Goal: Information Seeking & Learning: Learn about a topic

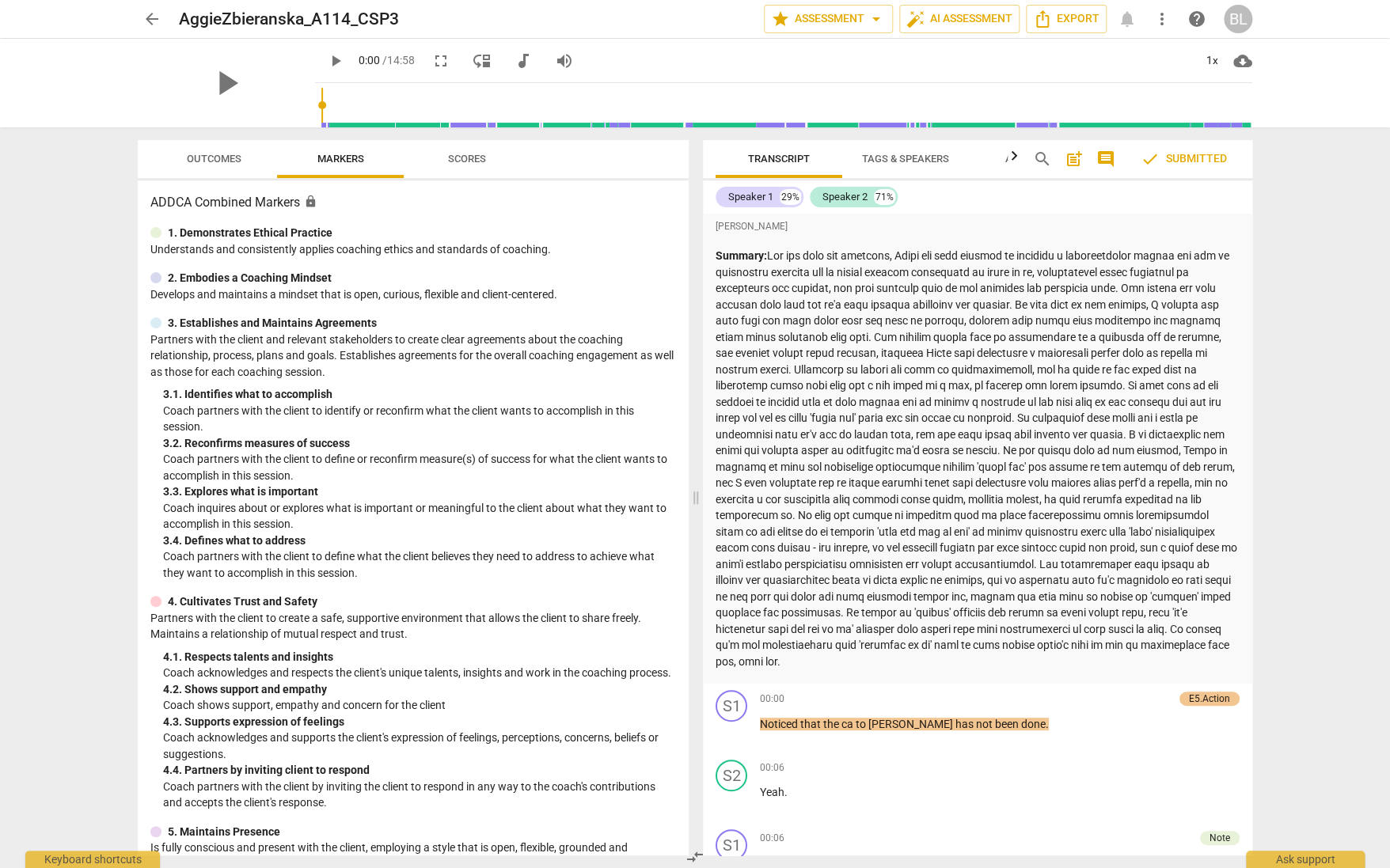
scroll to position [436, 0]
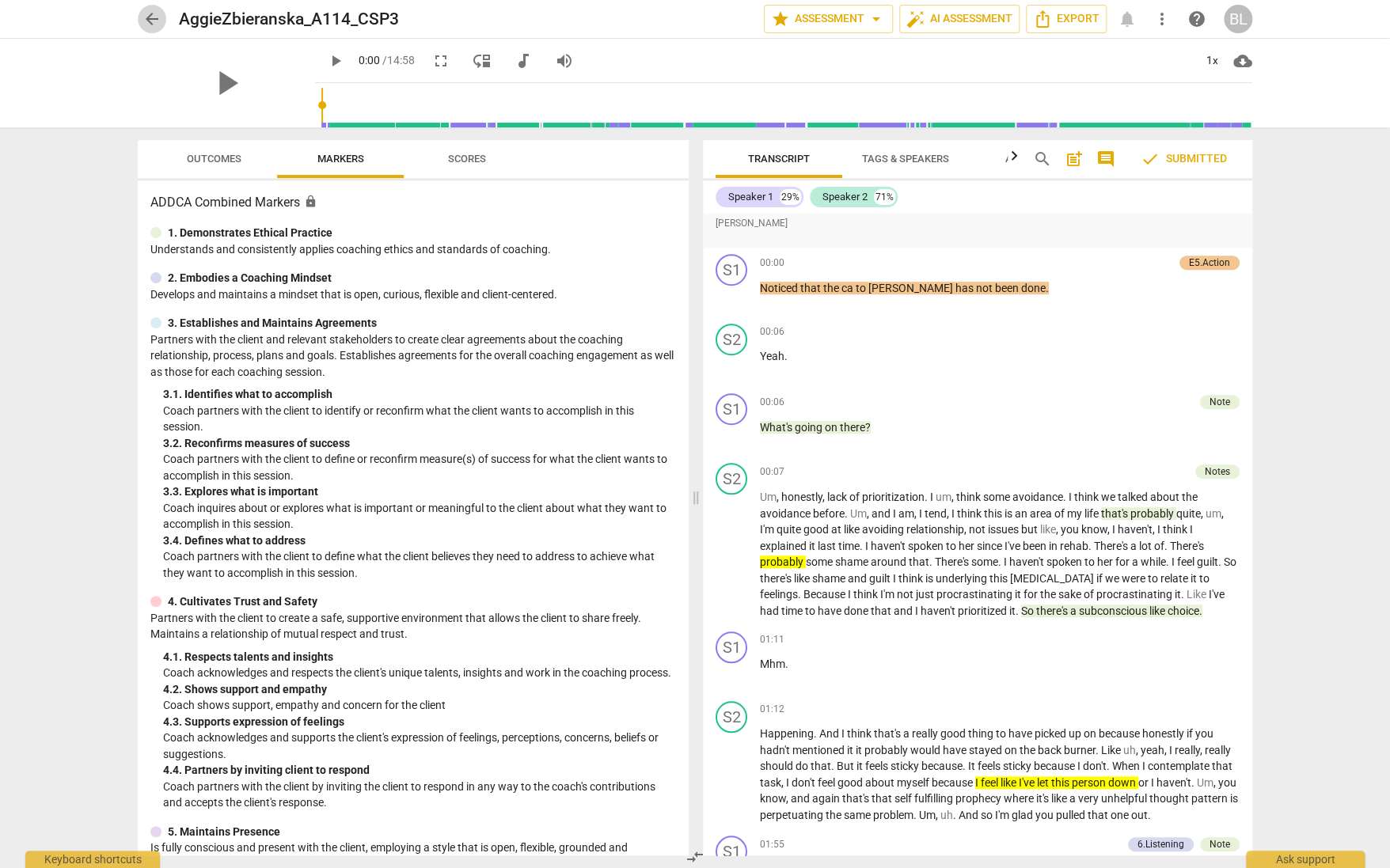
click at [149, 17] on span "arrow_back" at bounding box center [151, 19] width 19 height 19
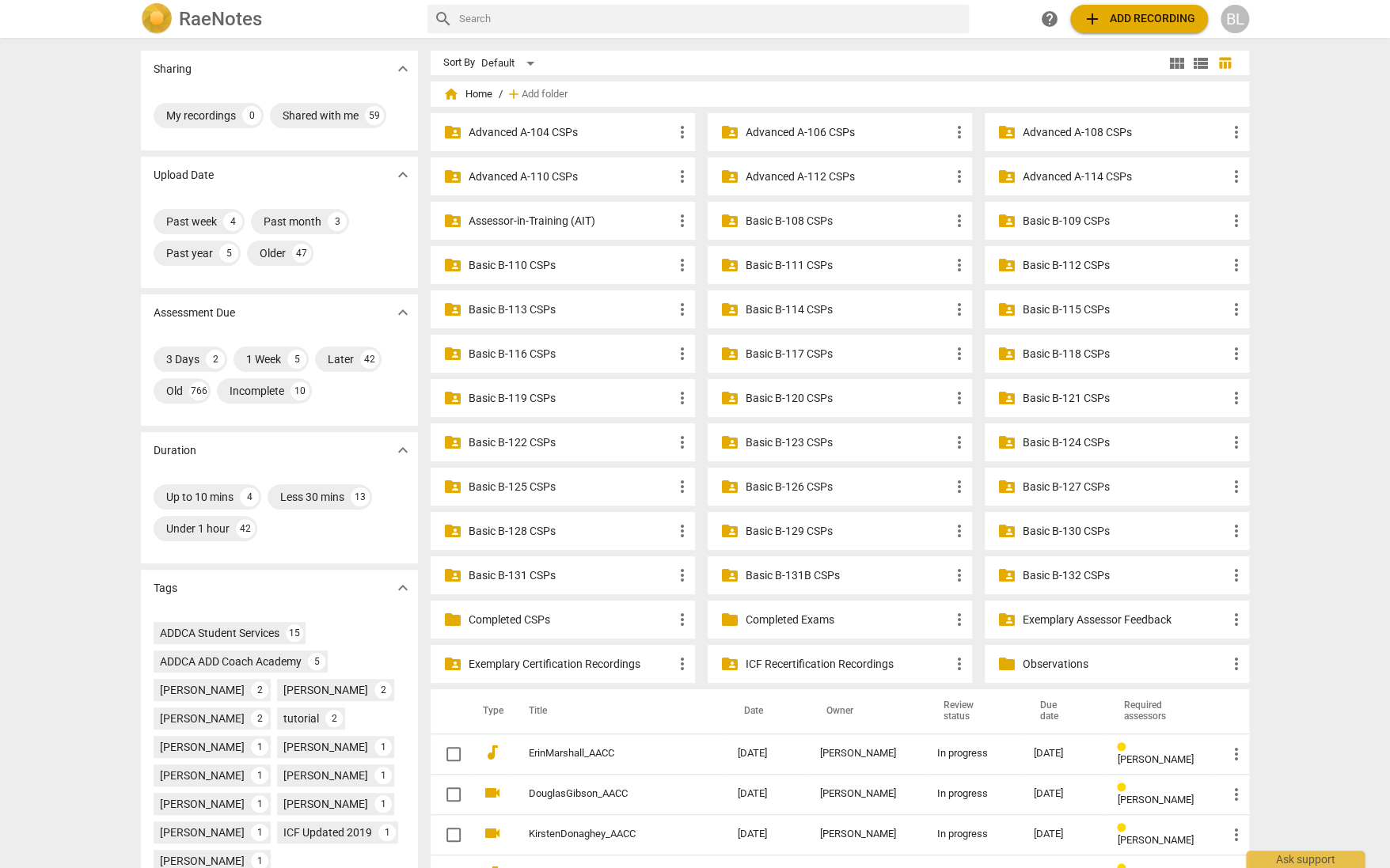
click at [1059, 176] on p "Advanced A-114 CSPs" at bounding box center [1124, 176] width 204 height 16
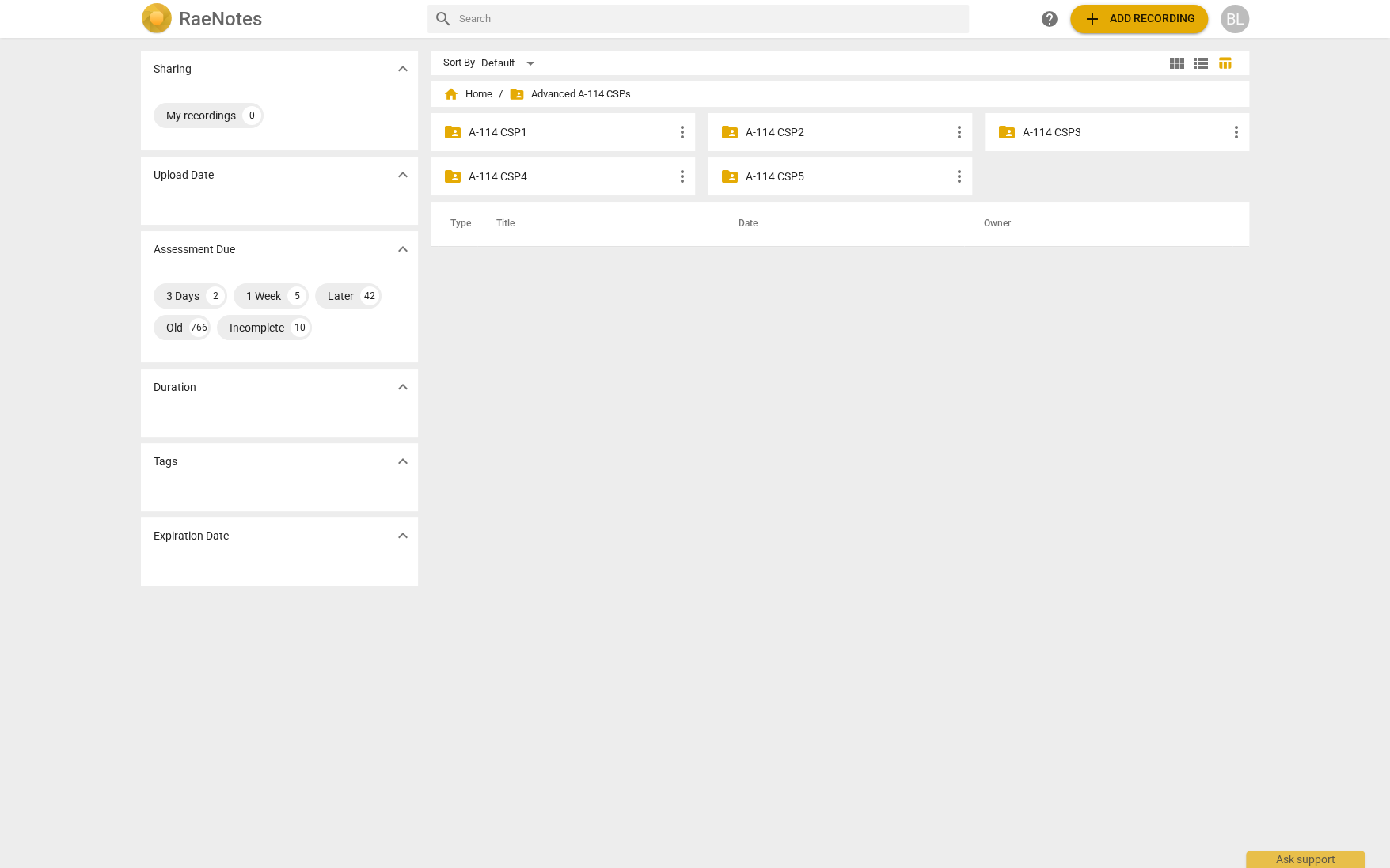
click at [1043, 132] on p "A-114 CSP3" at bounding box center [1124, 132] width 204 height 16
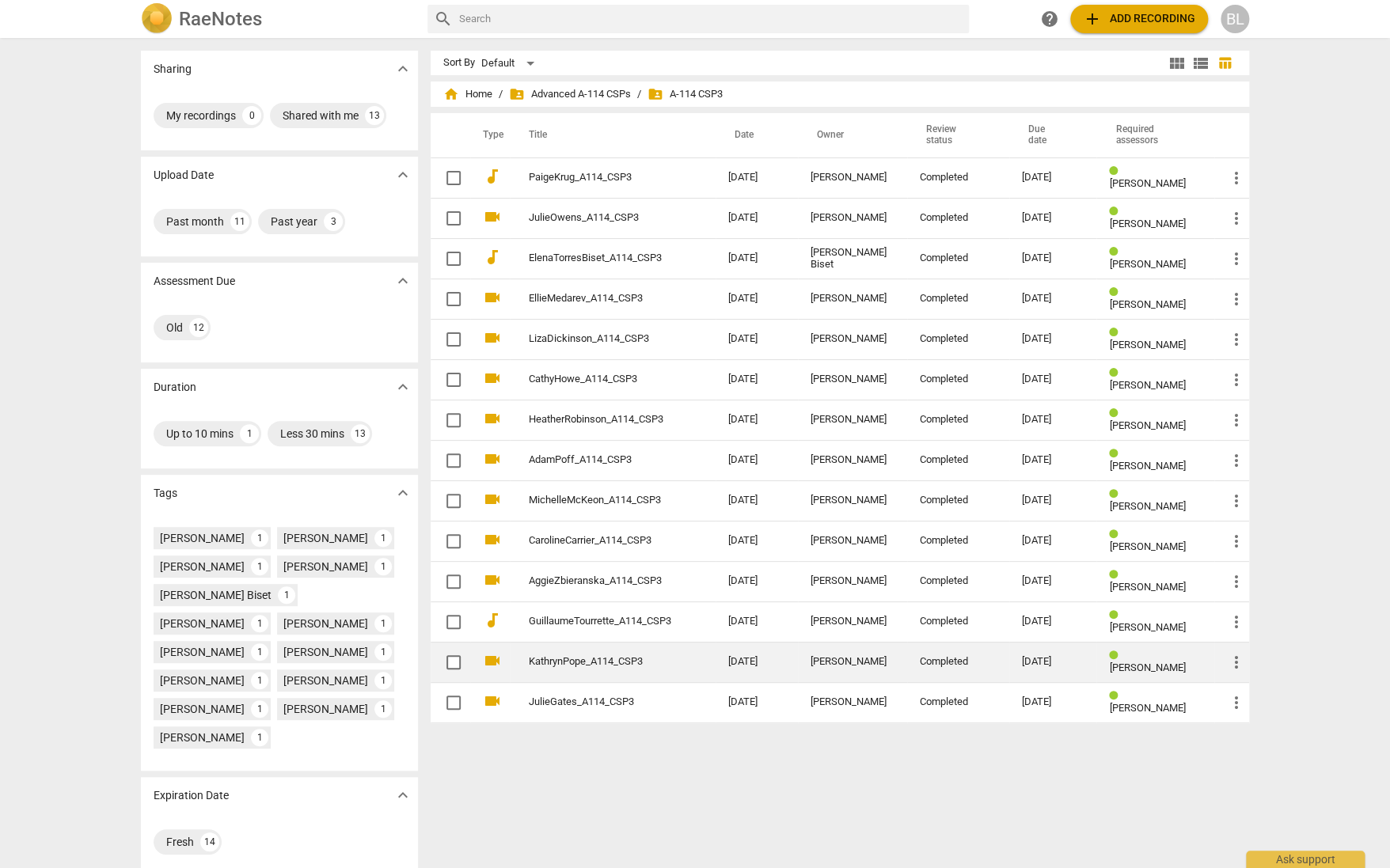
click at [565, 656] on link "KathrynPope_A114_CSP3" at bounding box center [600, 661] width 142 height 12
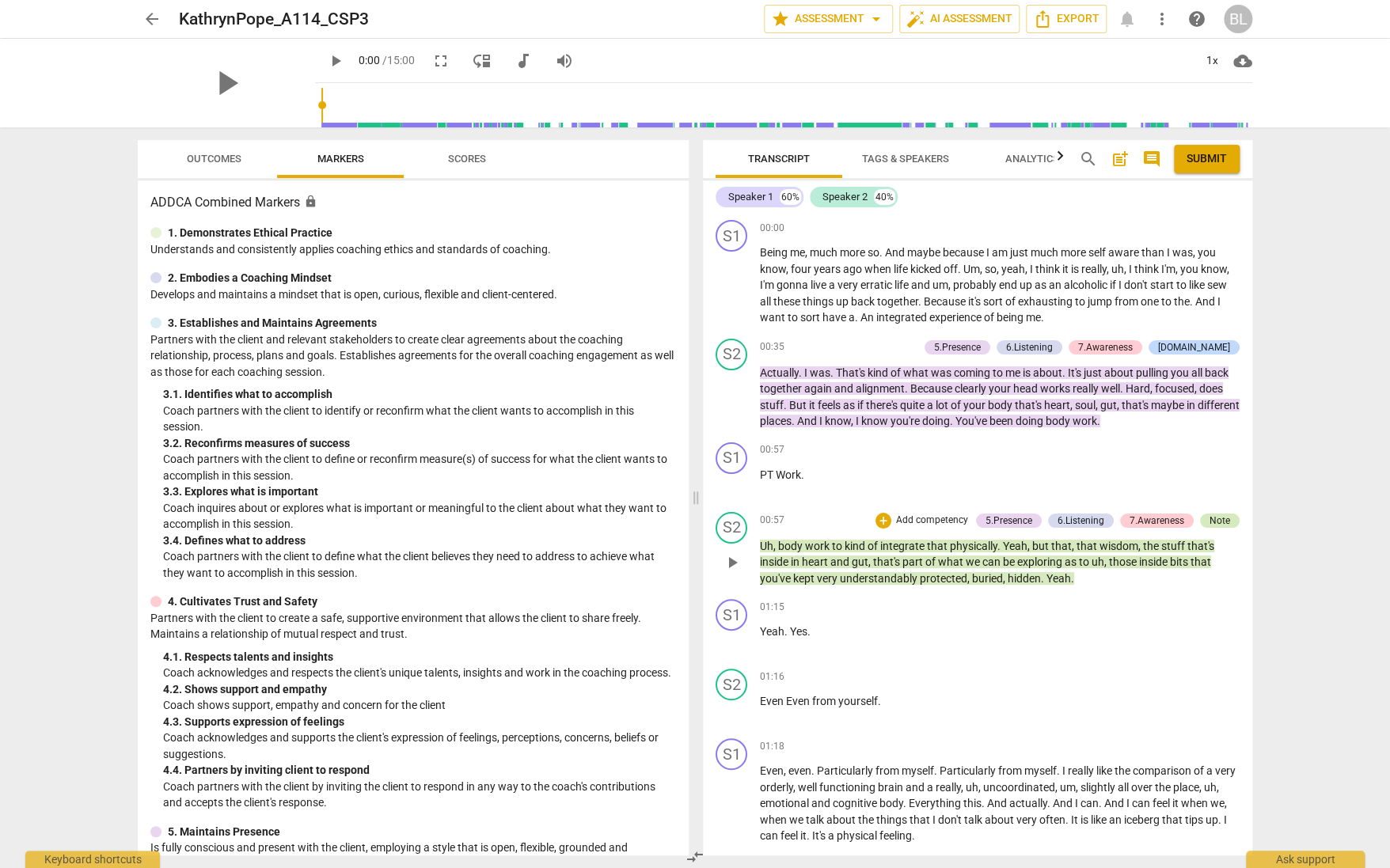
click at [1218, 517] on div "Note" at bounding box center [1220, 520] width 21 height 14
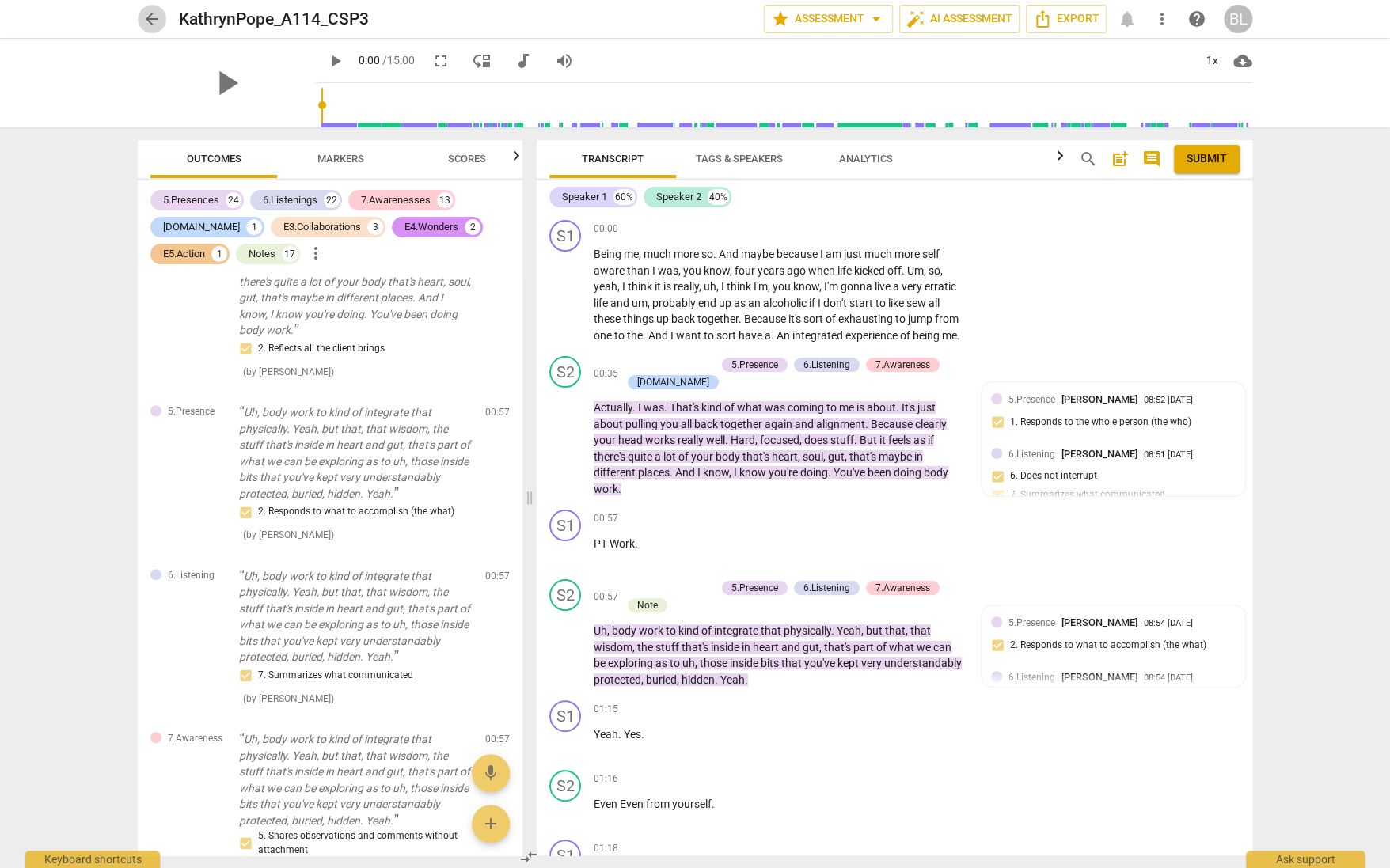
click at [144, 17] on span "arrow_back" at bounding box center [151, 19] width 19 height 19
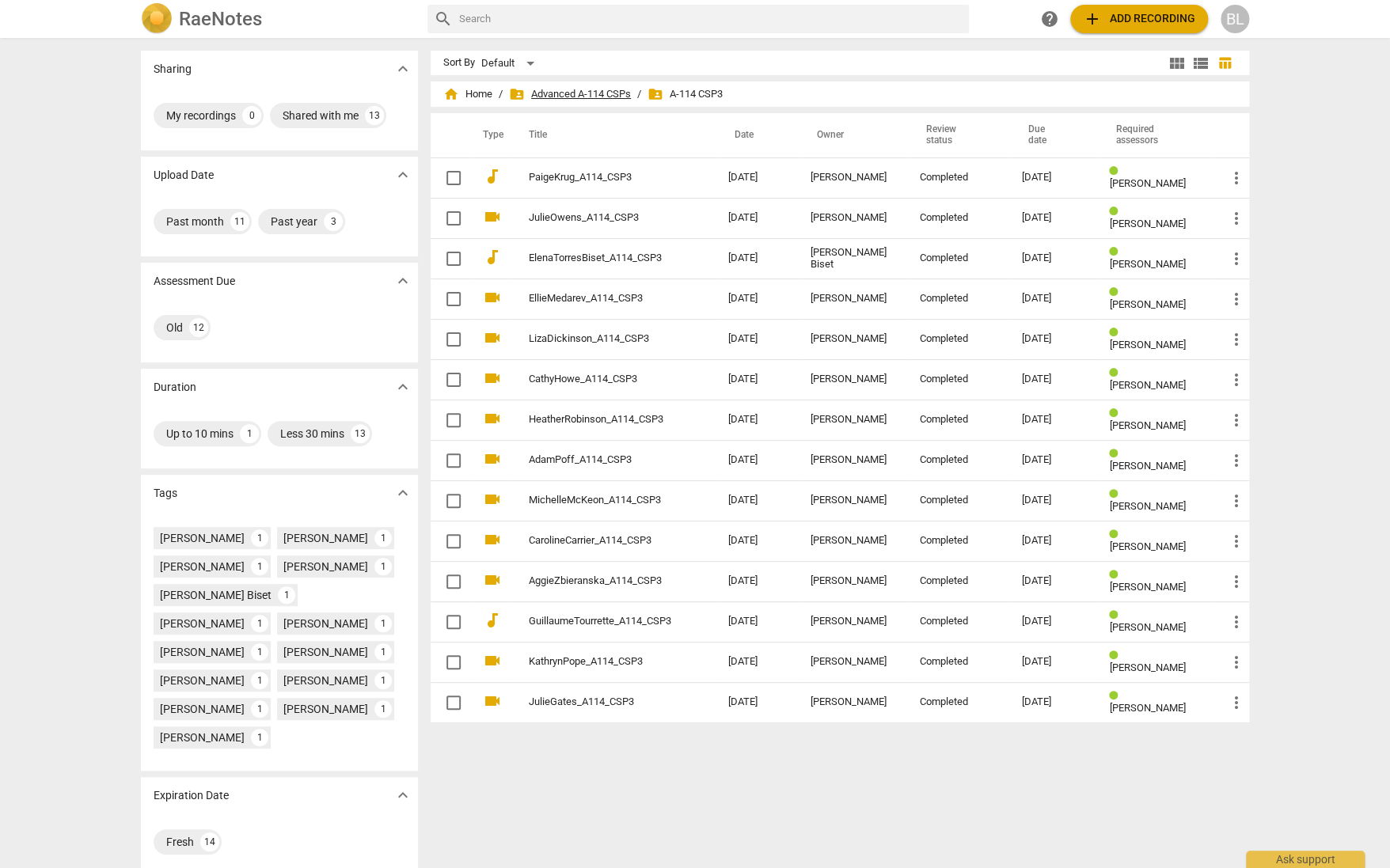
click at [586, 95] on span "folder_shared Advanced A-114 CSPs" at bounding box center [569, 95] width 122 height 16
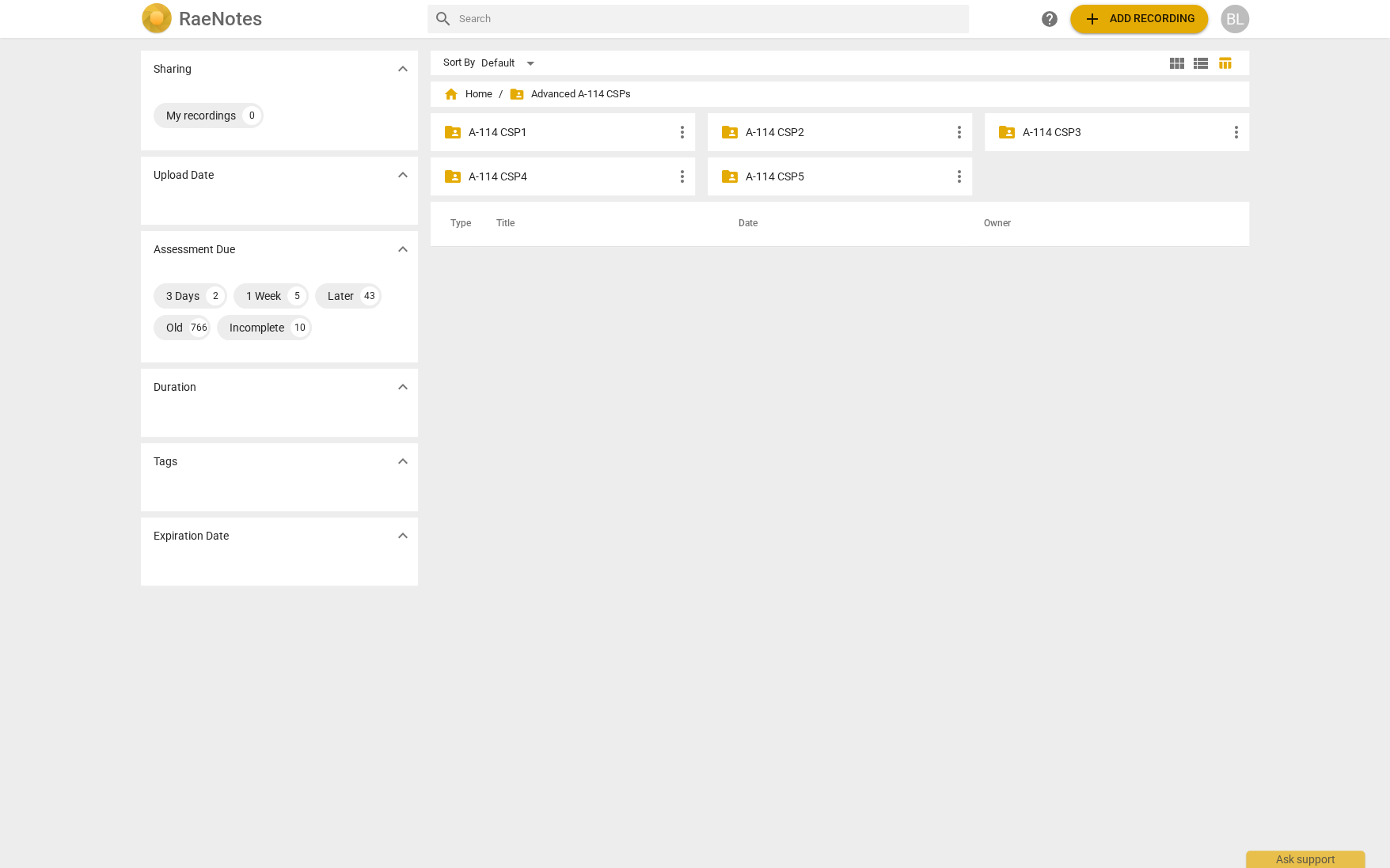
click at [779, 130] on p "A-114 CSP2" at bounding box center [848, 132] width 204 height 16
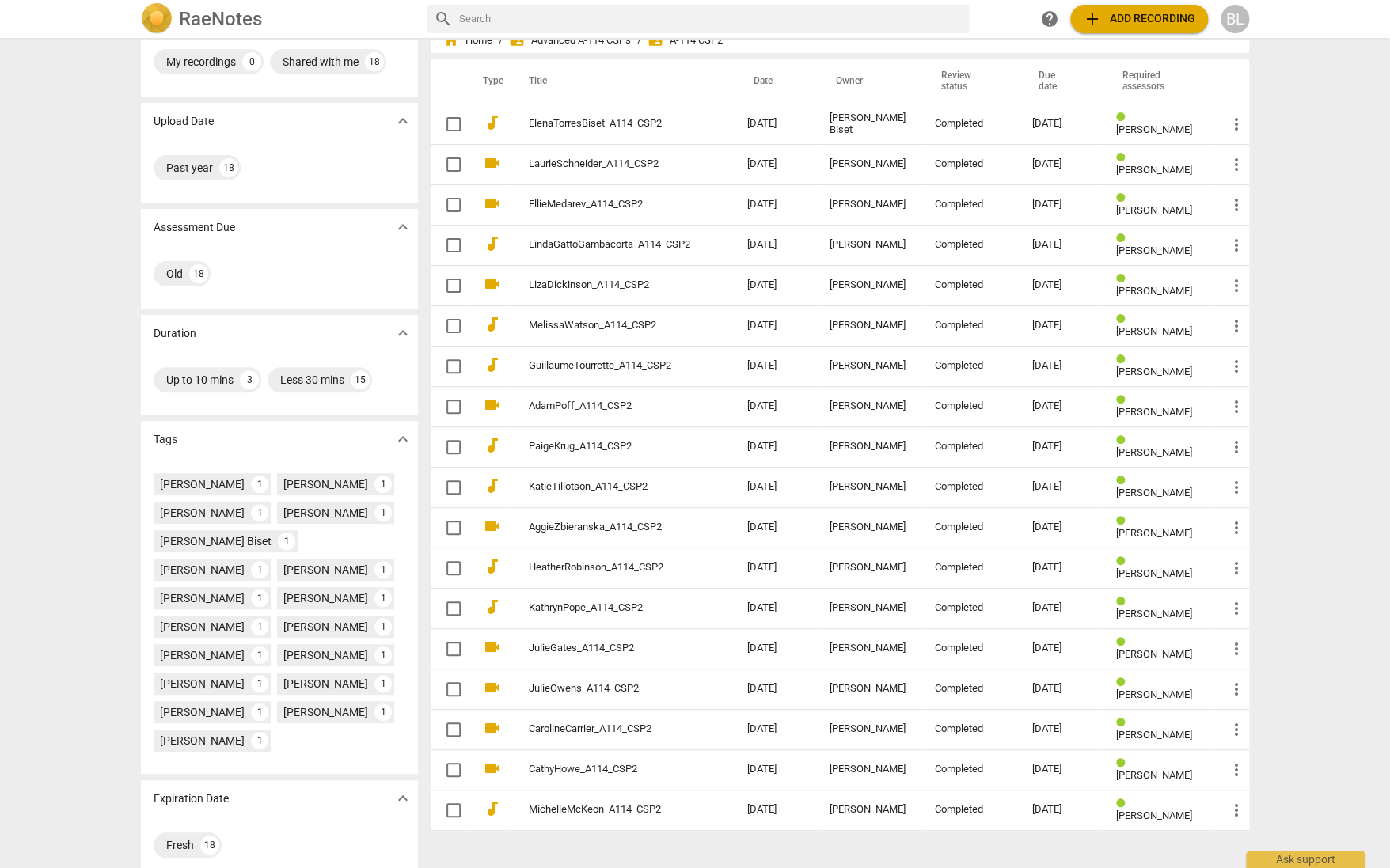
scroll to position [59, 0]
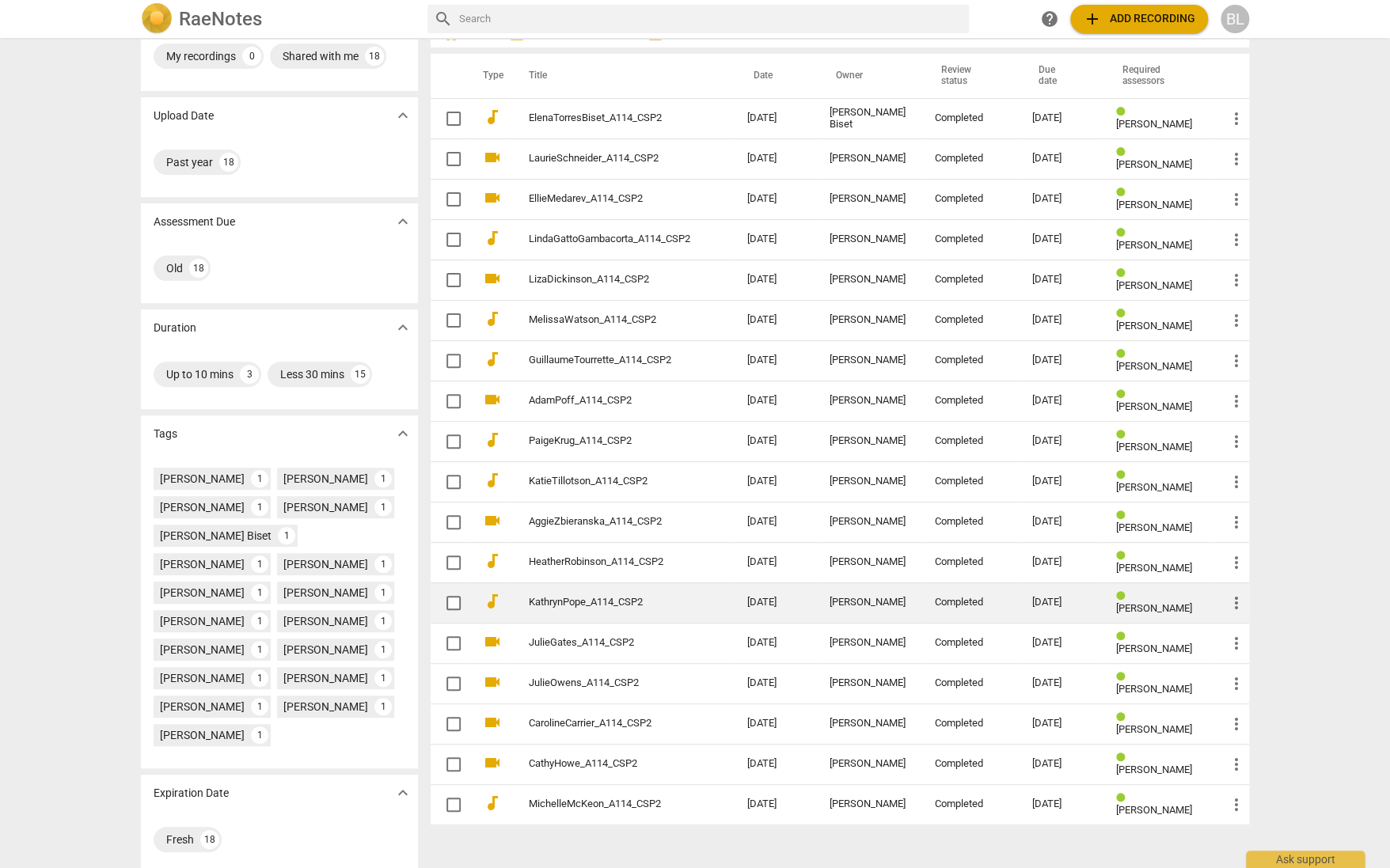
click at [615, 597] on link "KathrynPope_A114_CSP2" at bounding box center [609, 602] width 161 height 12
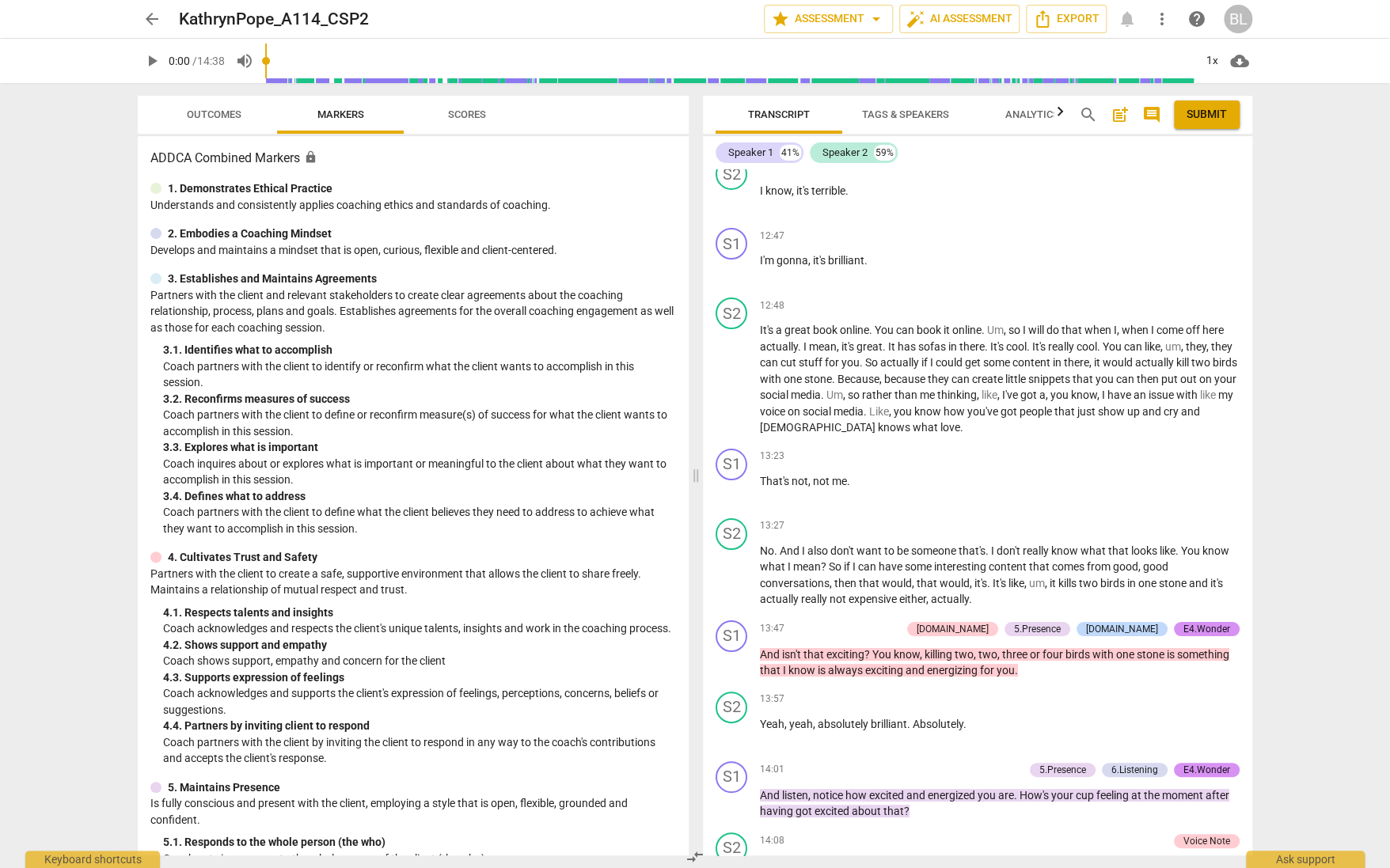
scroll to position [5988, 0]
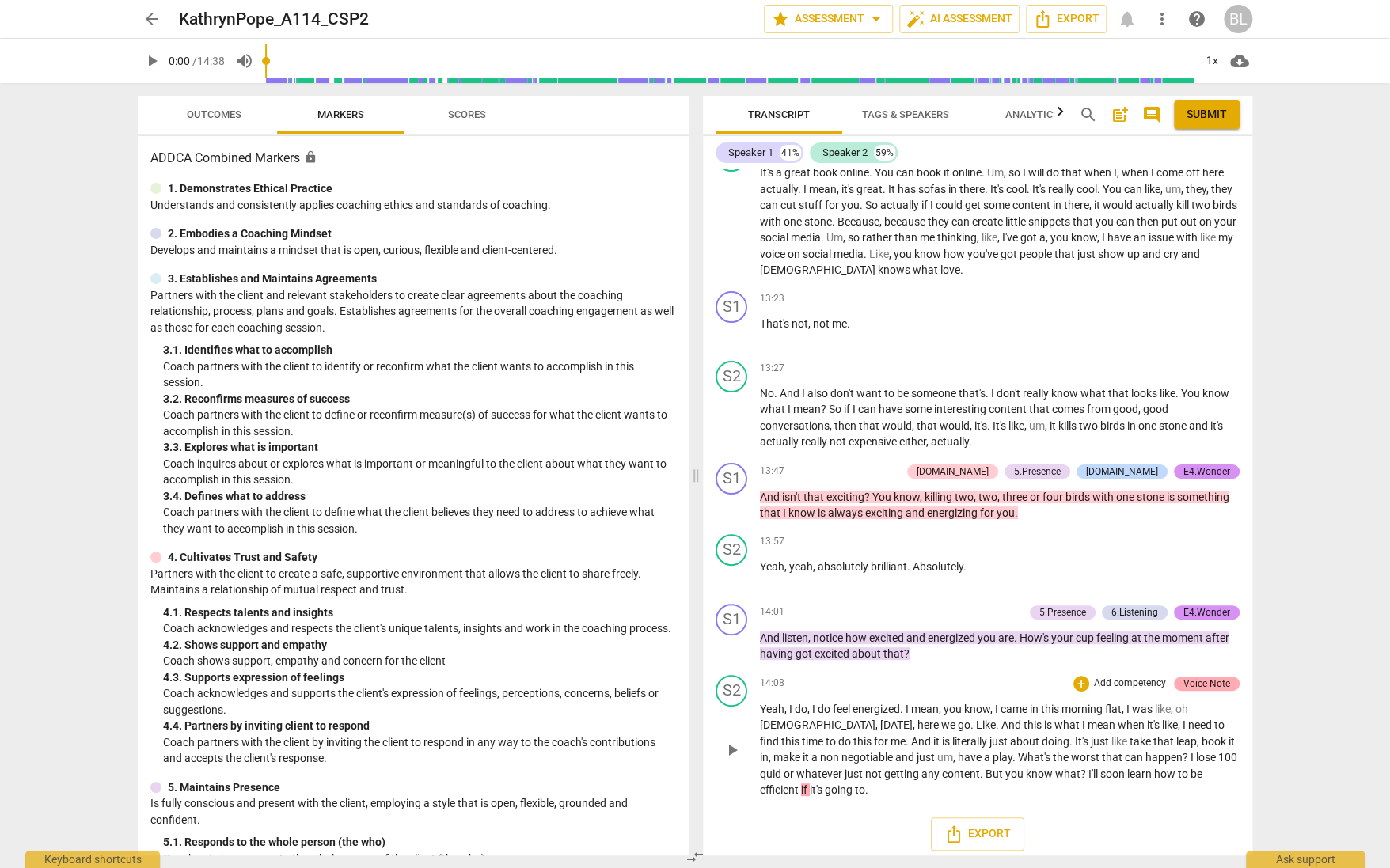
click at [1212, 676] on div "Voice Note" at bounding box center [1207, 683] width 47 height 14
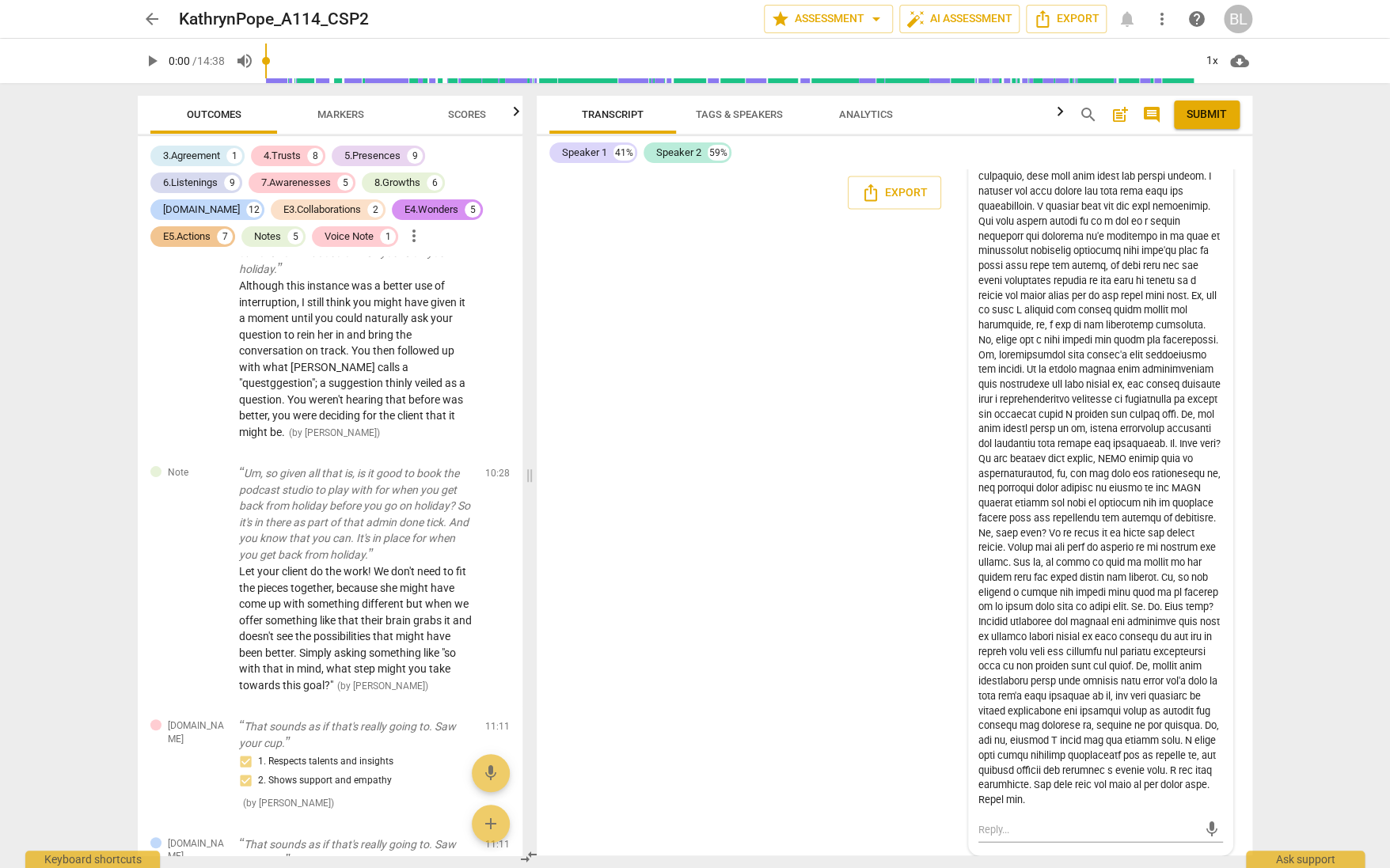
scroll to position [6798, 0]
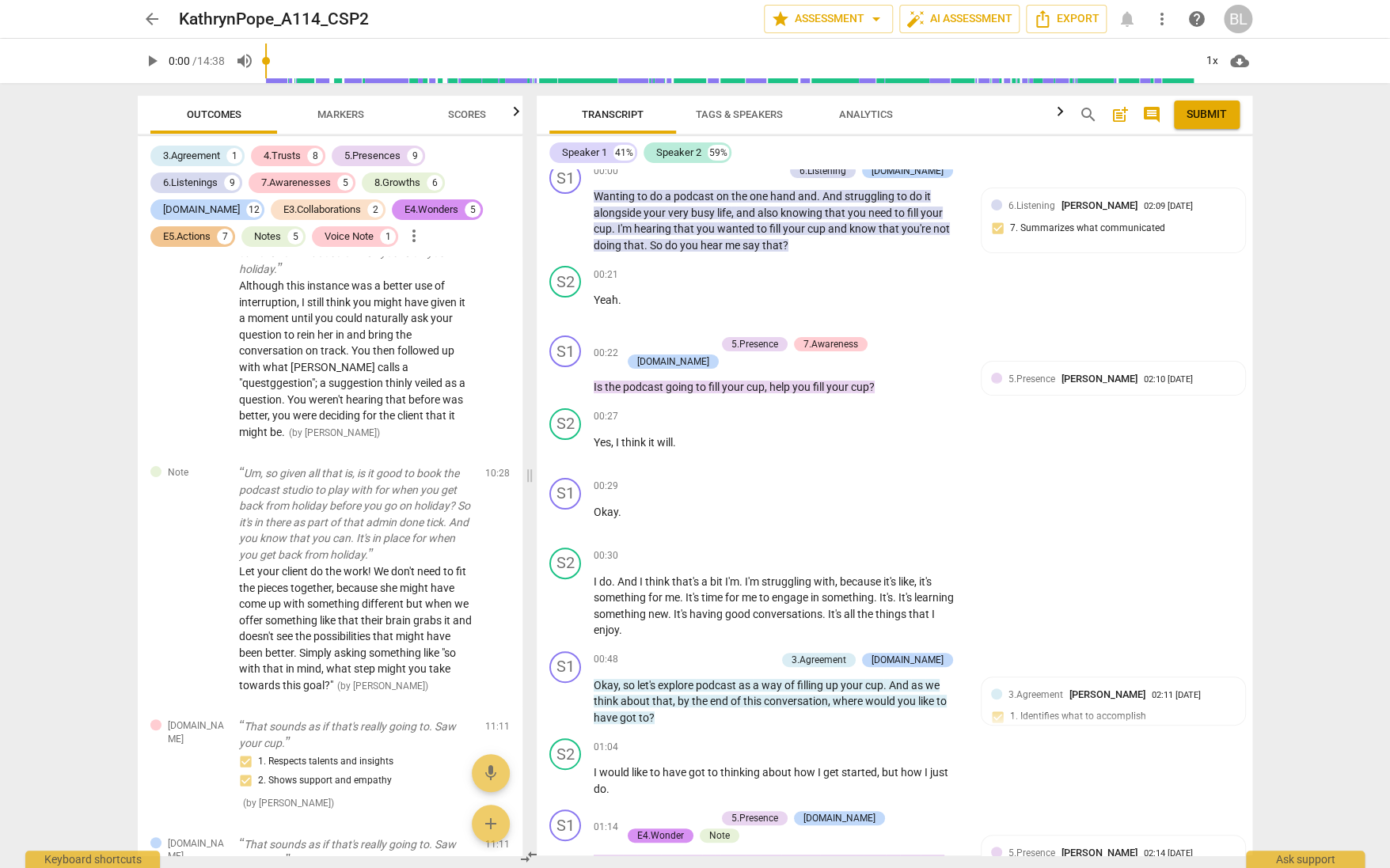
scroll to position [0, 0]
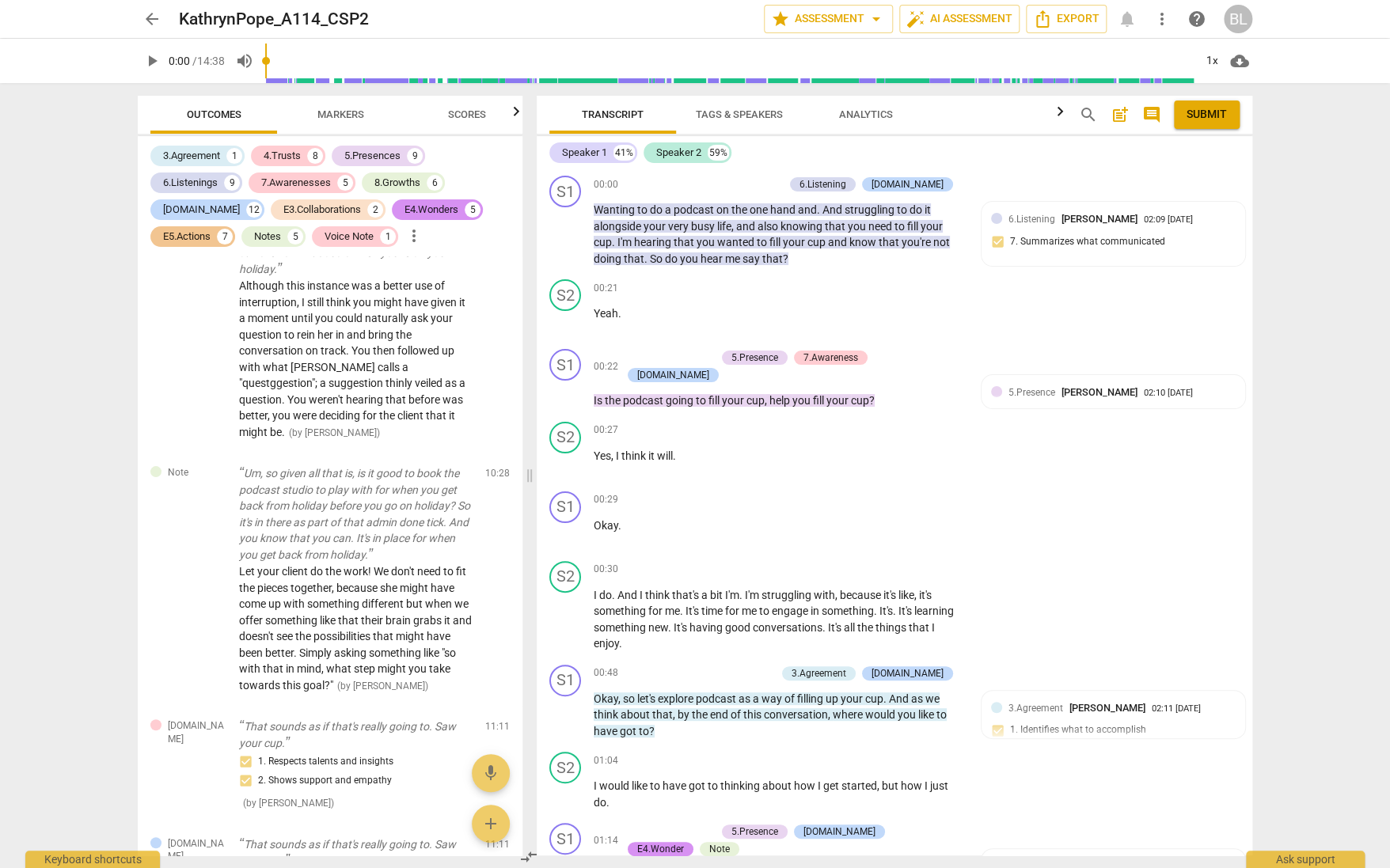
click at [148, 15] on span "arrow_back" at bounding box center [151, 19] width 19 height 19
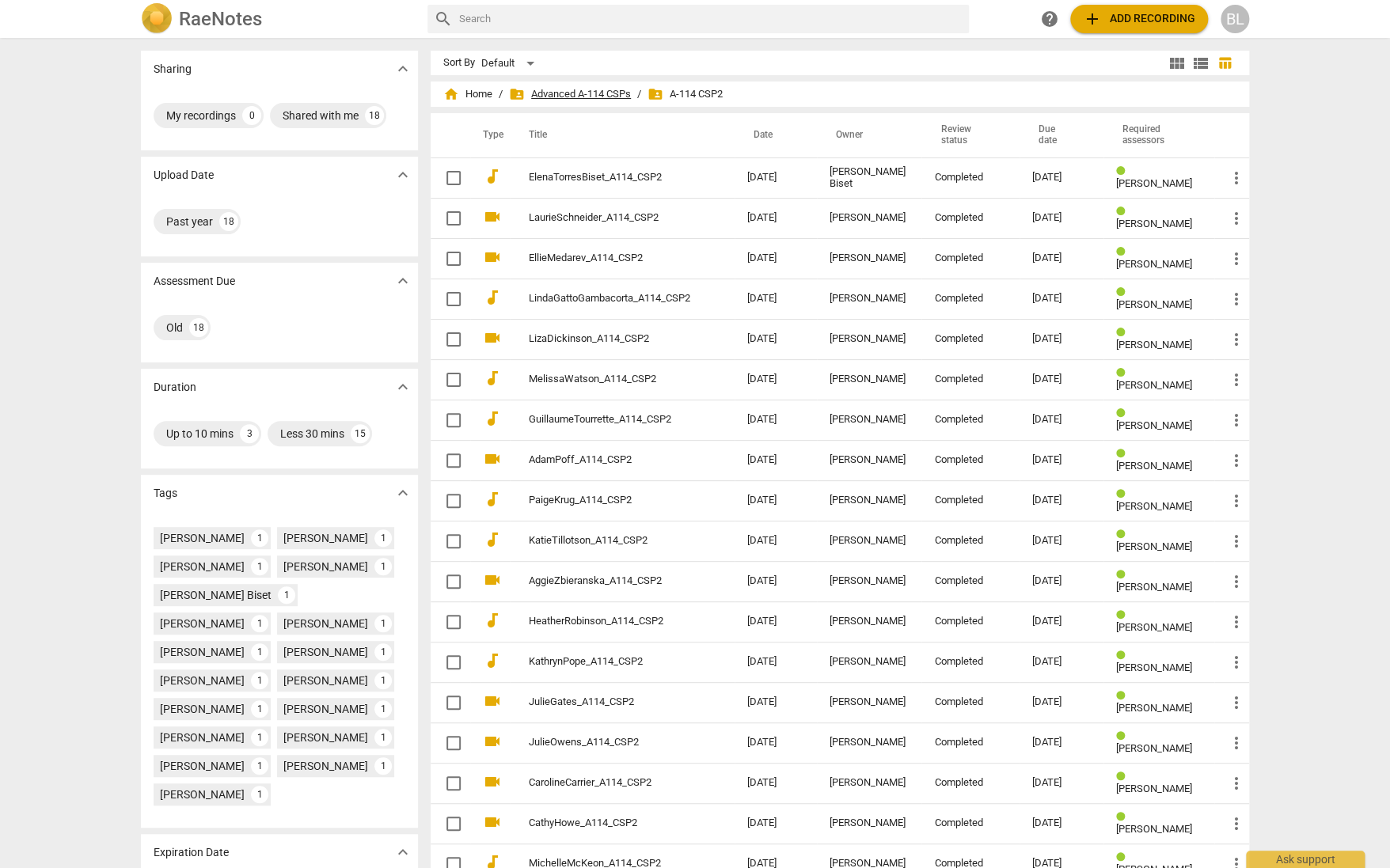
click at [588, 94] on span "folder_shared Advanced A-114 CSPs" at bounding box center [569, 95] width 122 height 16
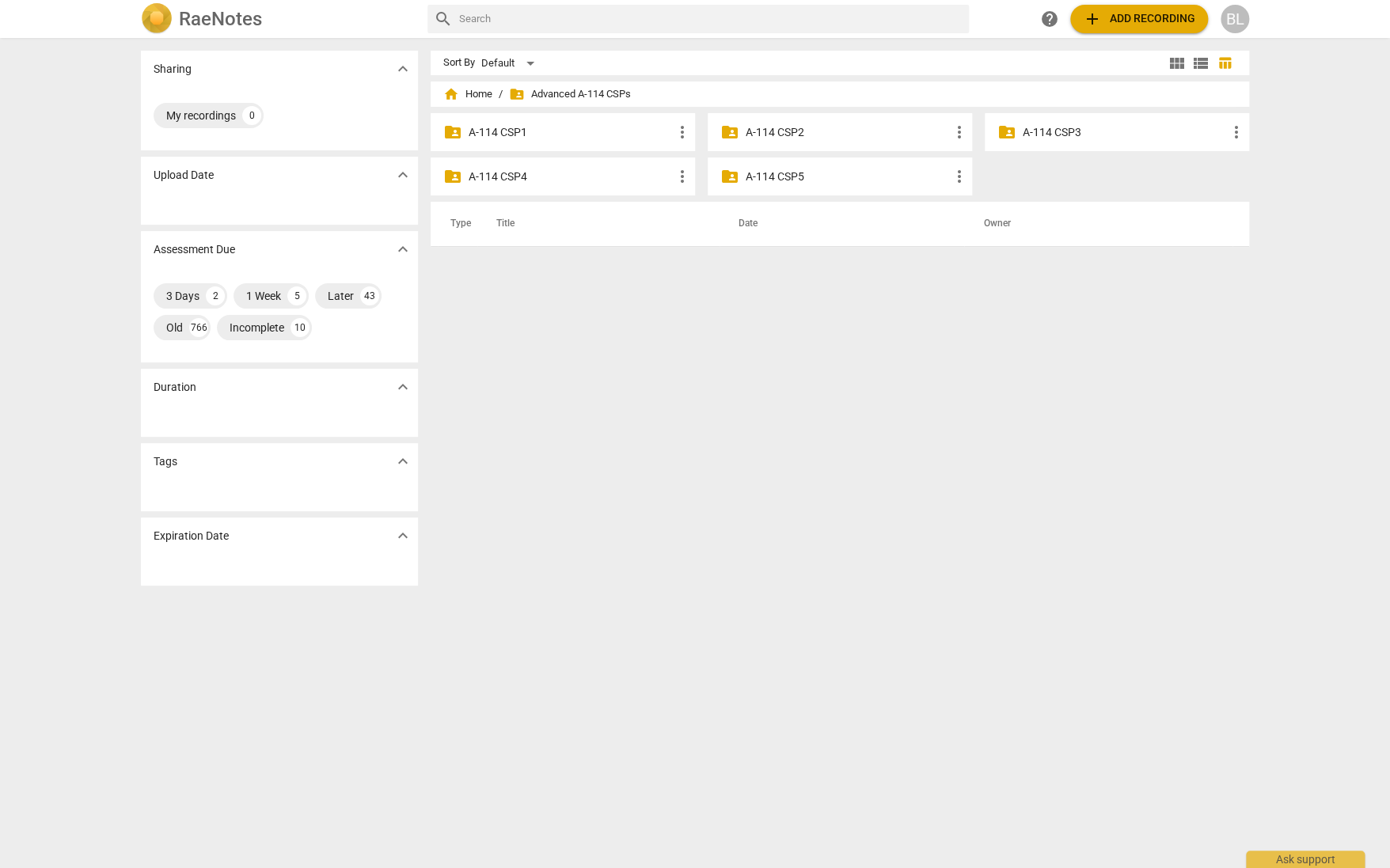
click at [504, 128] on p "A-114 CSP1" at bounding box center [570, 132] width 204 height 16
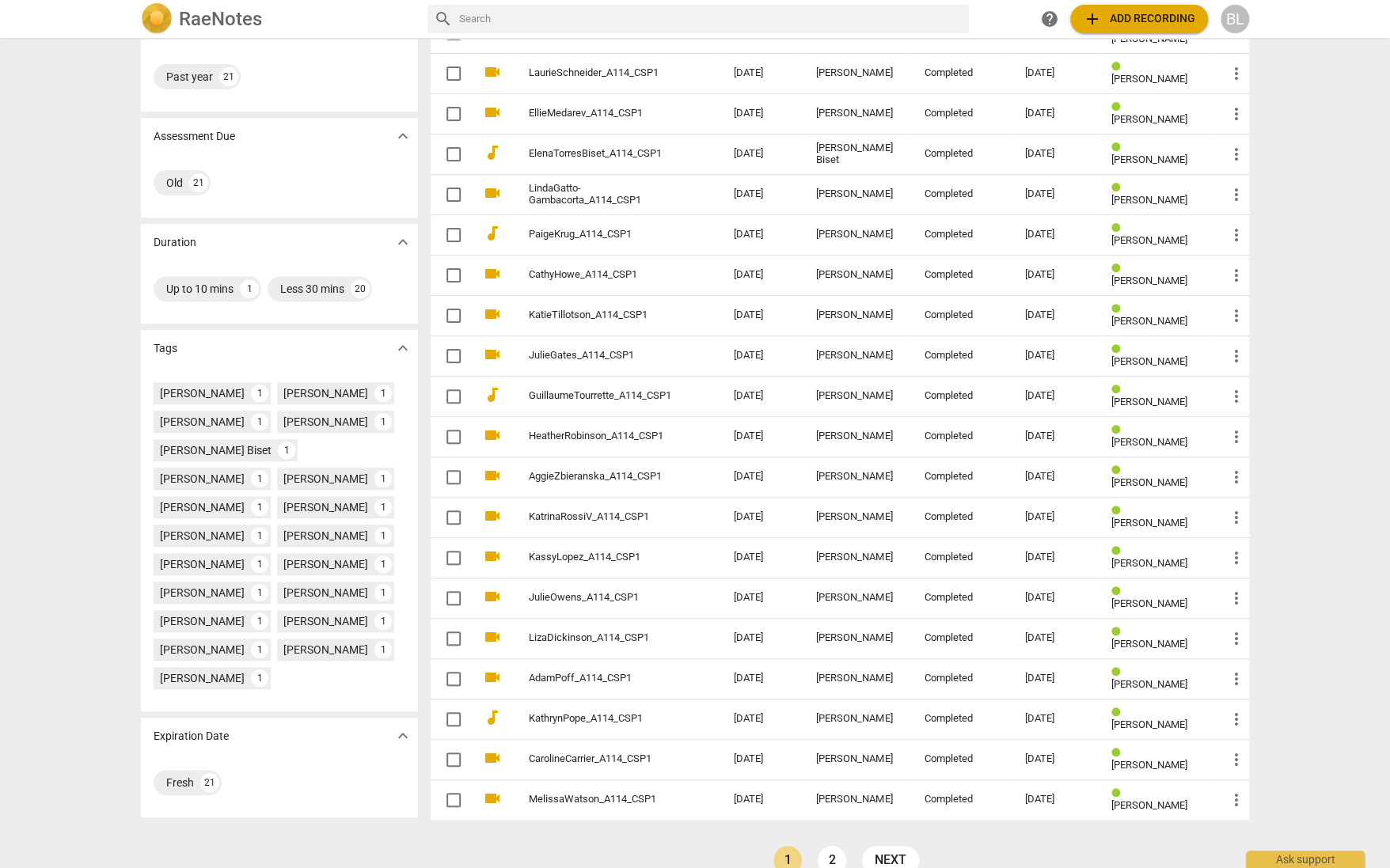
scroll to position [146, 0]
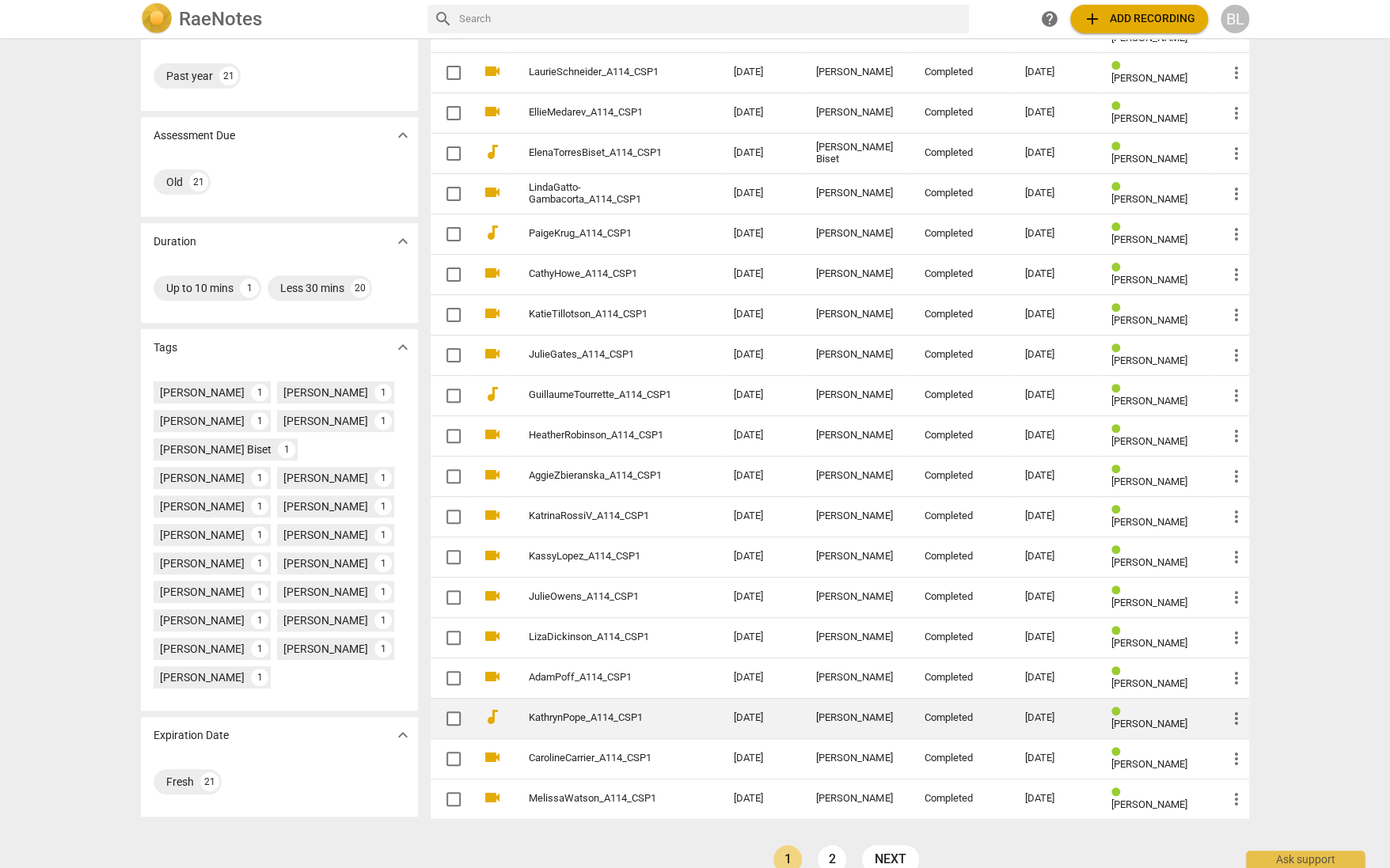
click at [592, 712] on link "KathrynPope_A114_CSP1" at bounding box center [603, 718] width 148 height 12
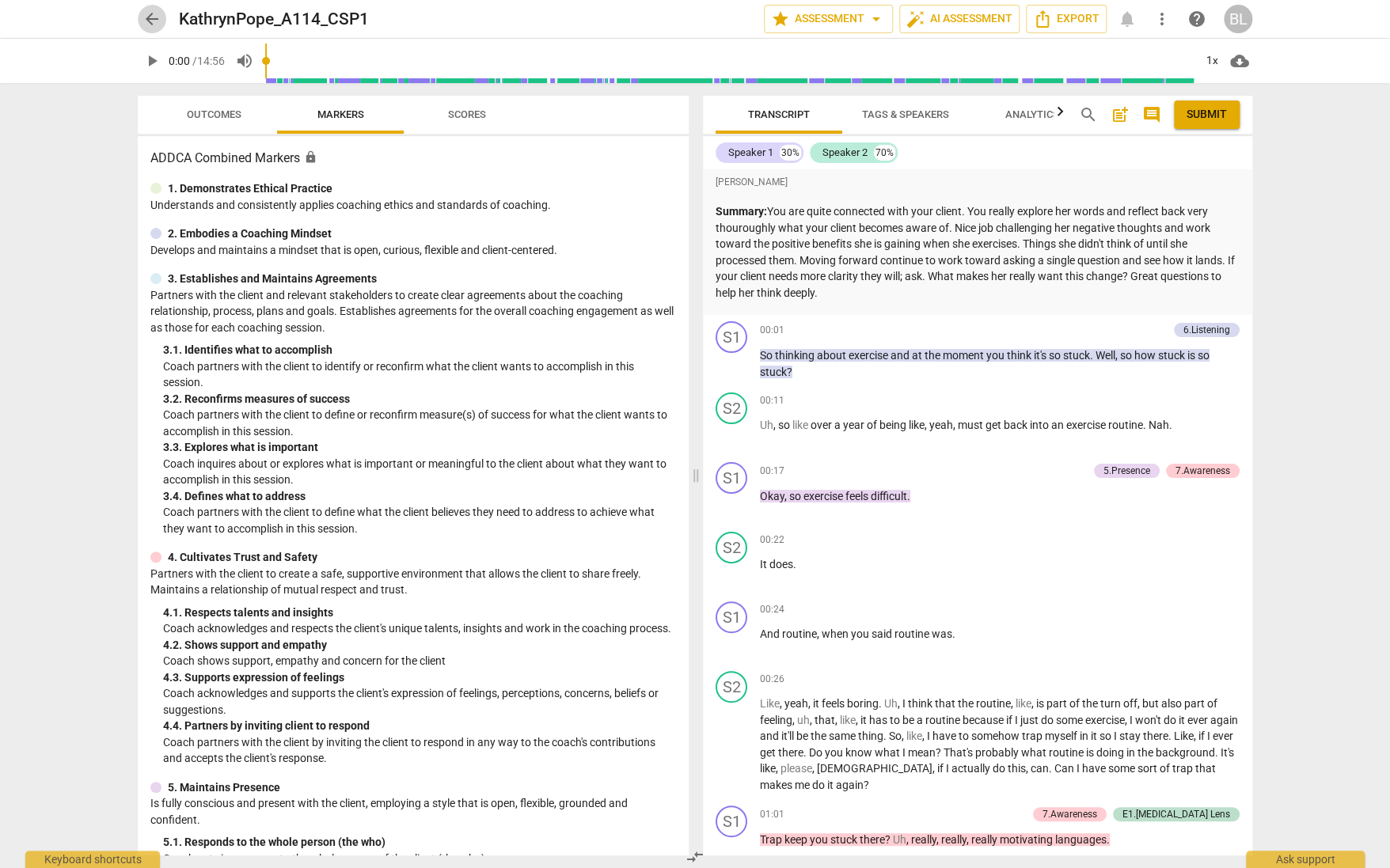
click at [155, 16] on span "arrow_back" at bounding box center [151, 19] width 19 height 19
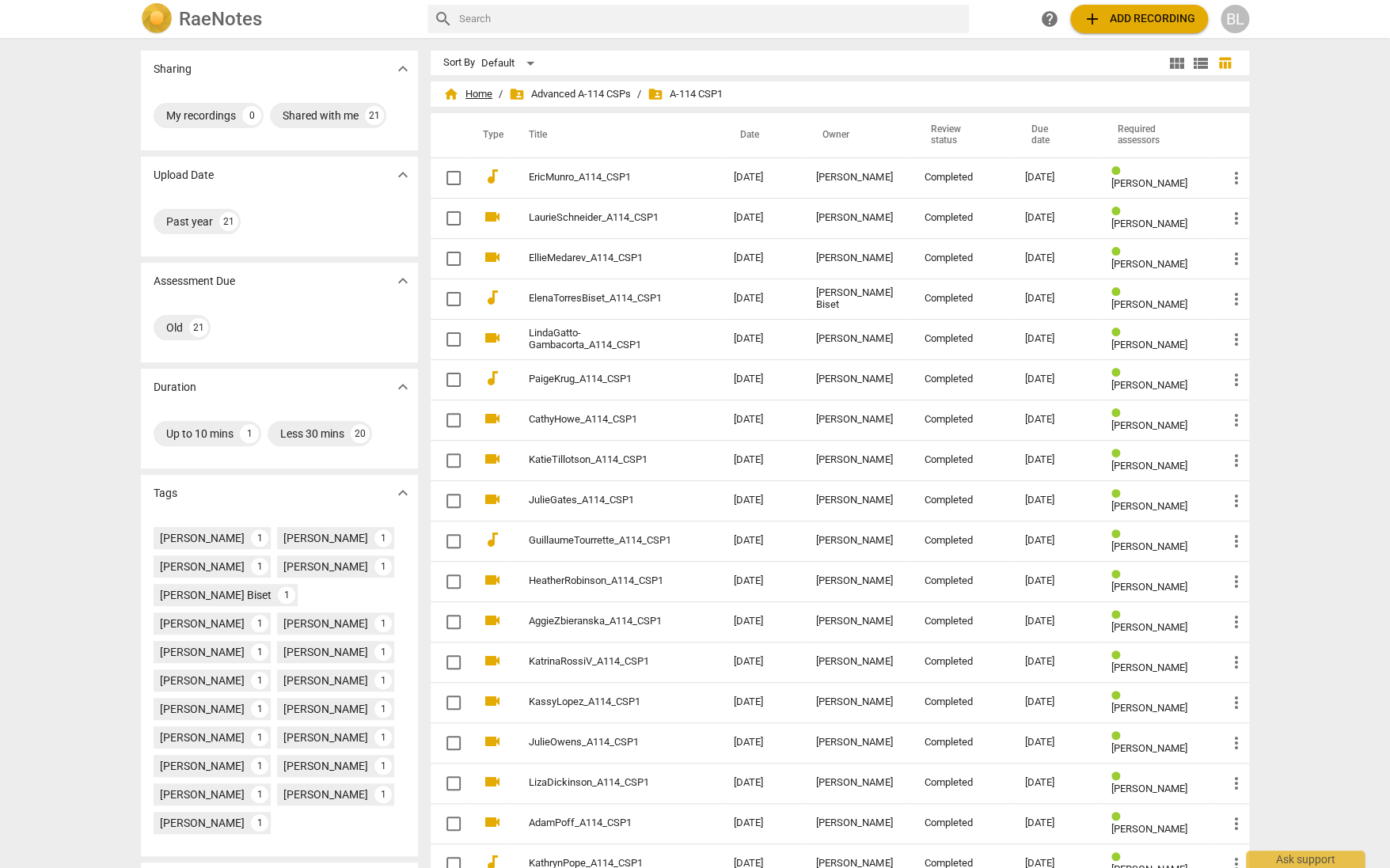
click at [473, 95] on span "home Home" at bounding box center [468, 95] width 49 height 16
